Goal: Information Seeking & Learning: Learn about a topic

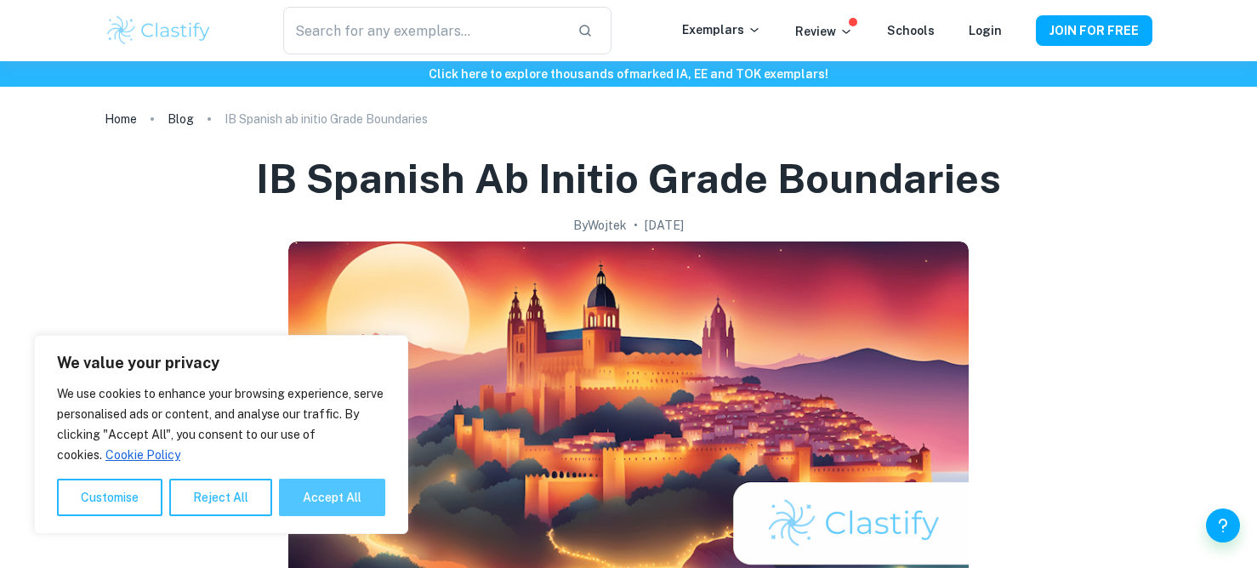
click at [311, 499] on button "Accept All" at bounding box center [332, 497] width 106 height 37
checkbox input "true"
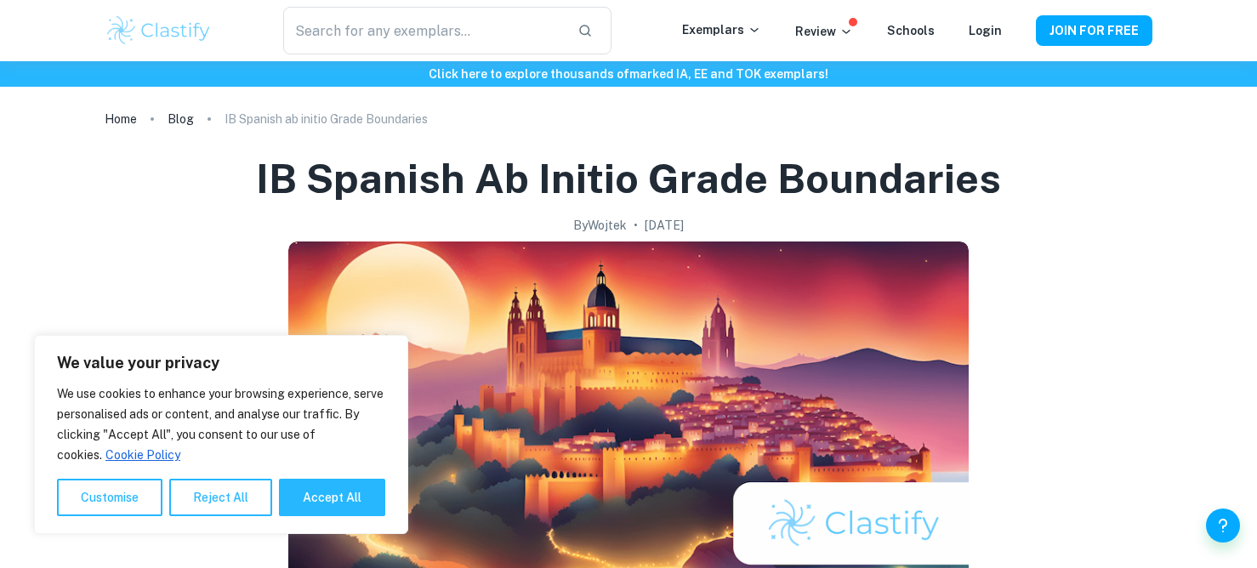
checkbox input "true"
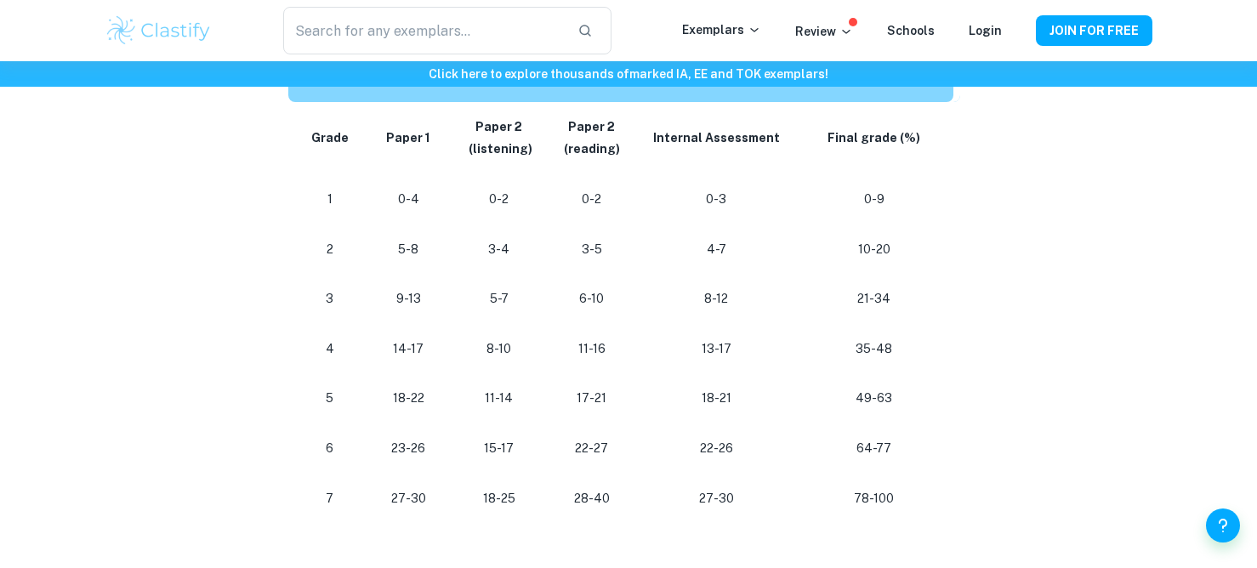
scroll to position [949, 0]
drag, startPoint x: 45, startPoint y: 197, endPoint x: 56, endPoint y: 197, distance: 11.1
click at [56, 197] on div "Click here to explore thousands of marked IA, EE and TOK exemplars ! Home Blog …" at bounding box center [628, 258] width 1257 height 2291
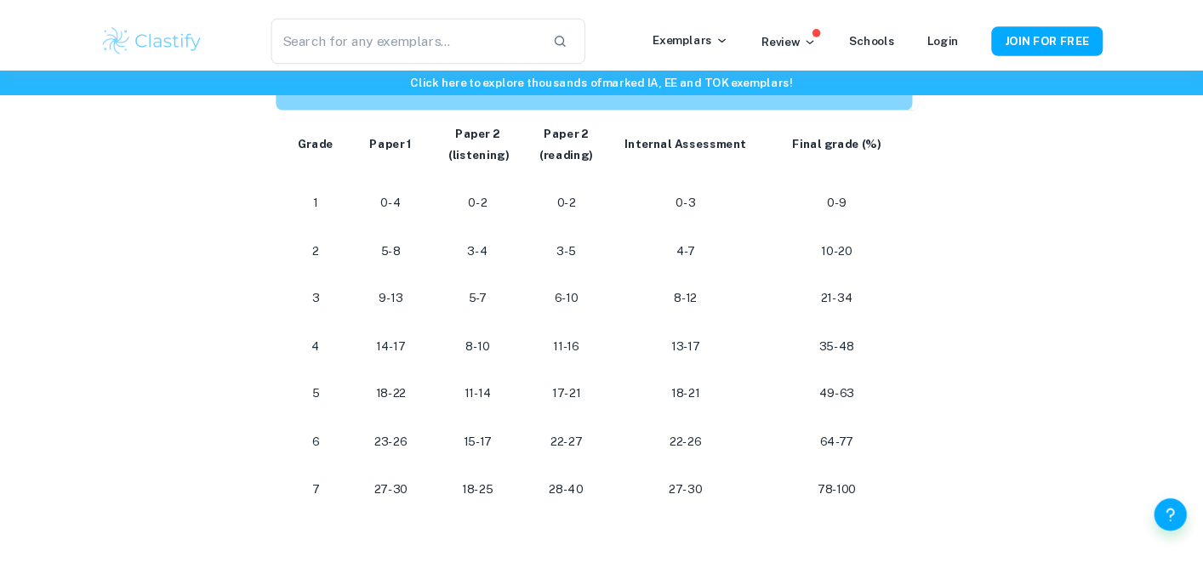
scroll to position [397, 0]
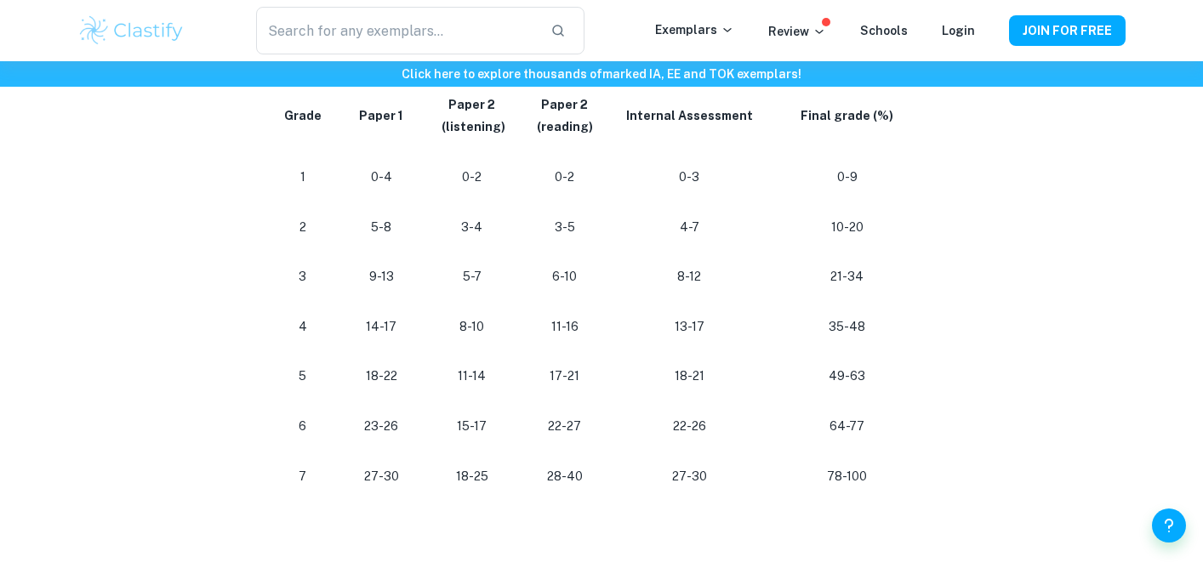
scroll to position [989, 0]
